Goal: Task Accomplishment & Management: Use online tool/utility

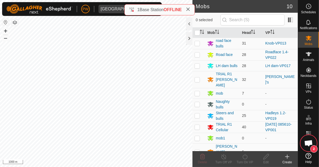
scroll to position [66, 0]
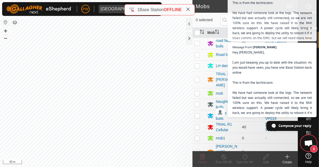
click at [199, 145] on span "Open chat" at bounding box center [308, 143] width 9 height 7
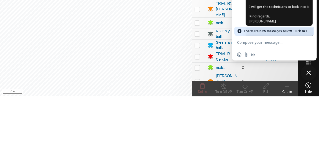
scroll to position [298, 0]
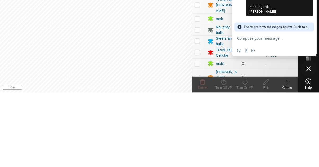
click at [199, 143] on span "Close chat" at bounding box center [308, 143] width 5 height 5
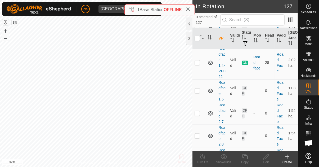
scroll to position [3910, 0]
click at [199, 64] on p-checkbox at bounding box center [197, 62] width 5 height 4
checkbox input "true"
click at [246, 159] on icon at bounding box center [245, 156] width 7 height 6
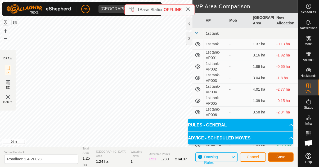
click at [280, 156] on span "Save" at bounding box center [280, 157] width 9 height 4
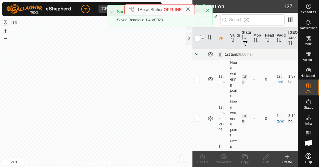
click at [310, 41] on icon at bounding box center [309, 38] width 6 height 6
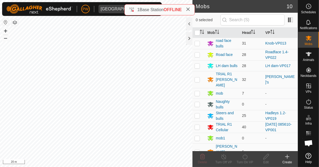
click at [186, 10] on icon at bounding box center [188, 9] width 4 height 4
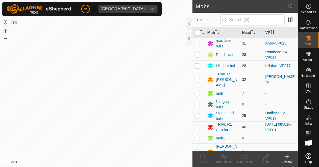
click at [197, 55] on p-checkbox at bounding box center [197, 54] width 5 height 4
checkbox input "true"
click at [244, 160] on div "Turn On VP" at bounding box center [244, 162] width 21 height 5
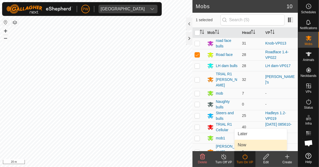
click at [251, 145] on link "Now" at bounding box center [261, 145] width 52 height 11
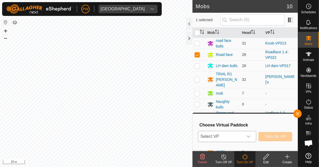
click at [251, 138] on icon "dropdown trigger" at bounding box center [249, 136] width 4 height 4
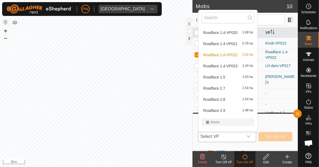
scroll to position [1435, 0]
click at [235, 66] on span "Roadface 1.4-VP023" at bounding box center [220, 66] width 34 height 4
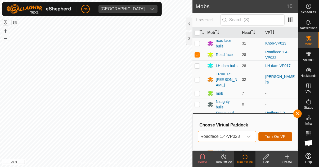
click at [273, 137] on span "Turn On VP" at bounding box center [275, 136] width 21 height 4
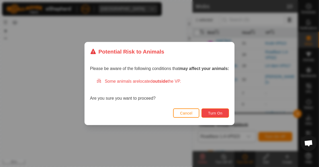
click at [215, 113] on span "Turn On" at bounding box center [215, 113] width 14 height 4
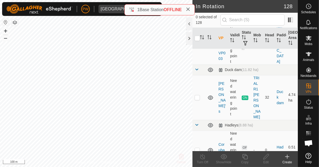
scroll to position [896, 0]
click at [199, 95] on p-checkbox at bounding box center [197, 97] width 5 height 4
checkbox input "true"
click at [245, 159] on icon at bounding box center [244, 156] width 5 height 5
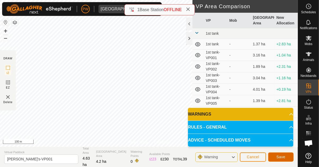
click at [278, 157] on span "Save" at bounding box center [280, 157] width 9 height 4
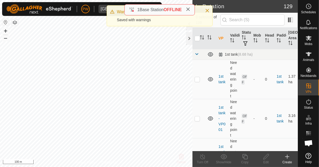
click at [310, 42] on span "Mobs" at bounding box center [309, 43] width 8 height 3
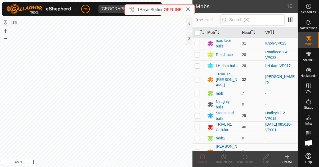
click at [196, 78] on p-checkbox at bounding box center [197, 79] width 5 height 4
checkbox input "true"
click at [246, 159] on icon at bounding box center [245, 156] width 5 height 5
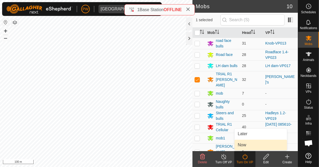
click at [248, 145] on link "Now" at bounding box center [261, 145] width 52 height 11
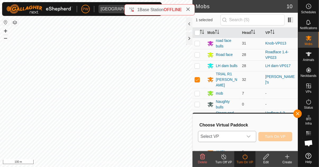
click at [250, 138] on icon "dropdown trigger" at bounding box center [249, 136] width 4 height 4
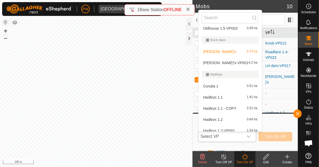
scroll to position [306, 0]
click at [233, 62] on div "Matt's-VP001 4.2 ha" at bounding box center [230, 62] width 57 height 6
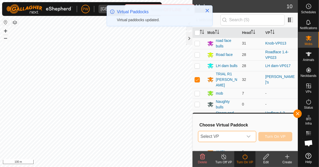
click at [277, 136] on span "Turn On VP" at bounding box center [275, 136] width 21 height 4
click at [254, 133] on div "dropdown trigger" at bounding box center [248, 136] width 11 height 11
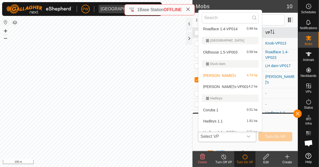
scroll to position [282, 0]
click at [230, 86] on div "Matt's-VP001 4.2 ha" at bounding box center [230, 87] width 57 height 6
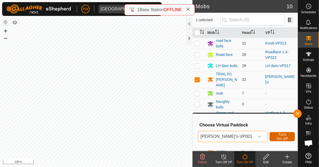
click at [276, 137] on span "Turn On VP" at bounding box center [282, 136] width 12 height 8
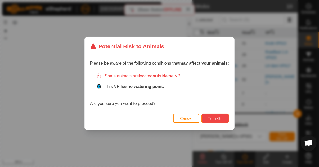
click at [213, 120] on span "Turn On" at bounding box center [215, 118] width 14 height 4
